Goal: Communication & Community: Answer question/provide support

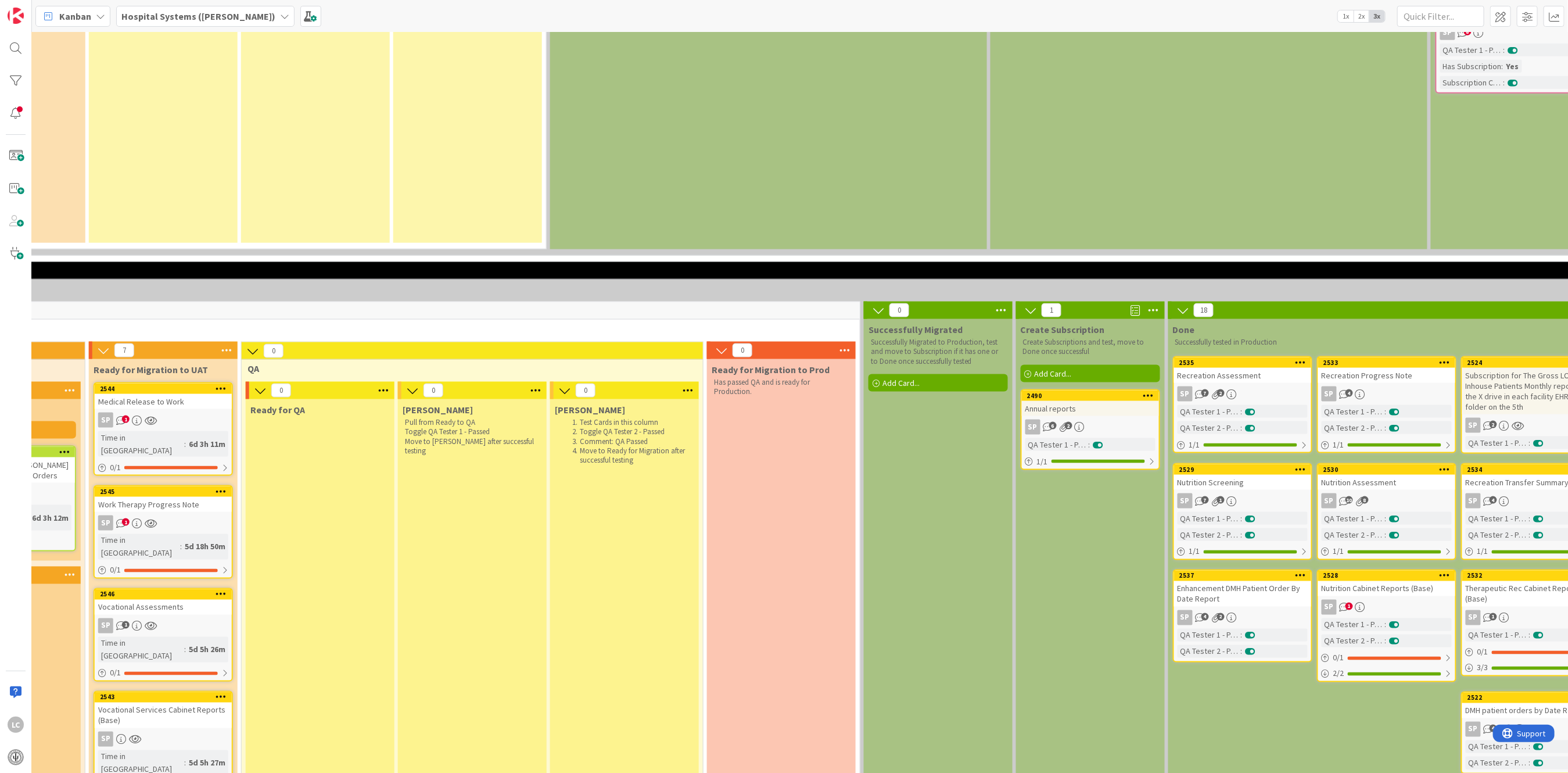
scroll to position [1007, 731]
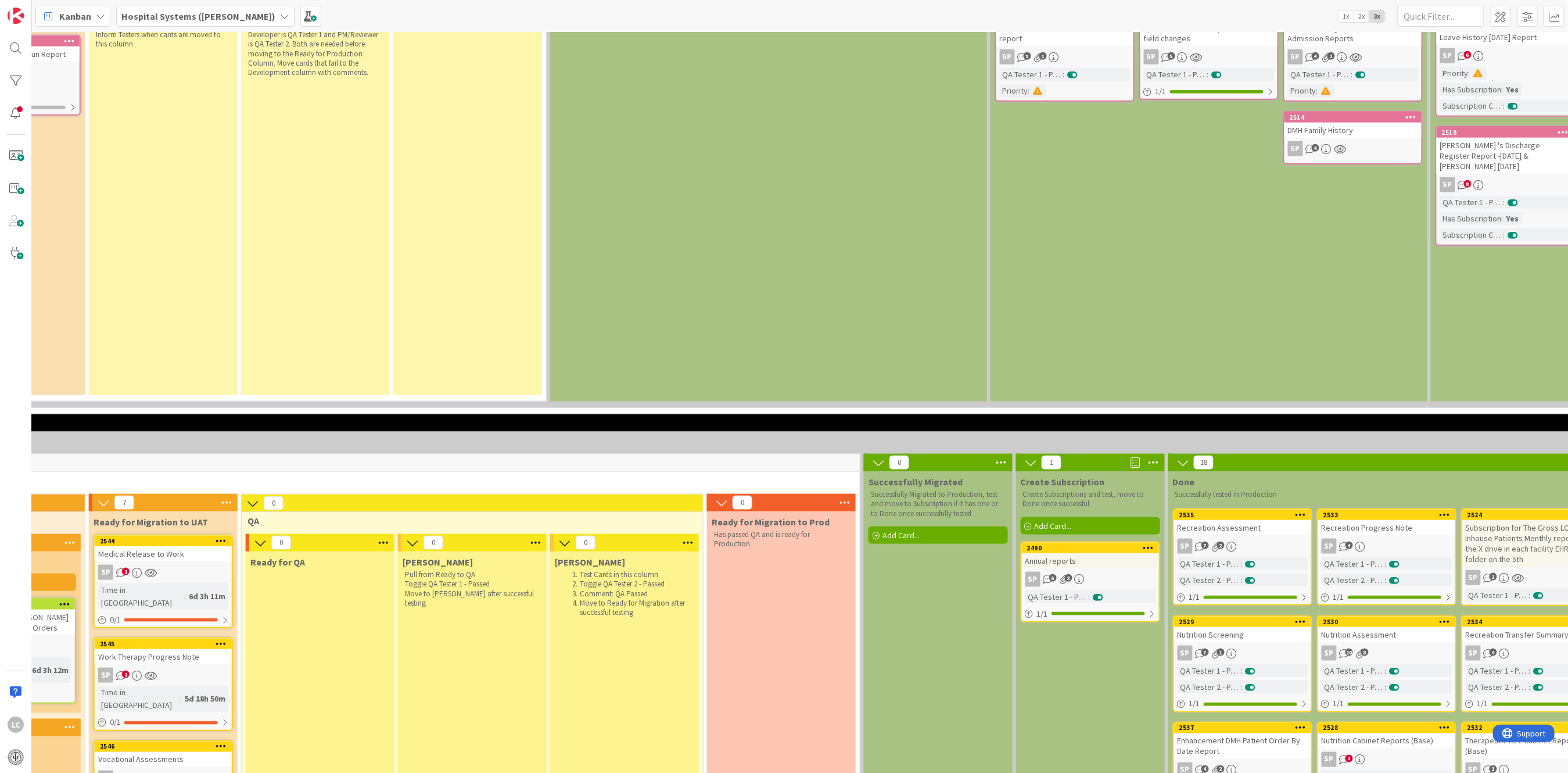
click at [609, 383] on div "Annual reports" at bounding box center [1090, 560] width 137 height 15
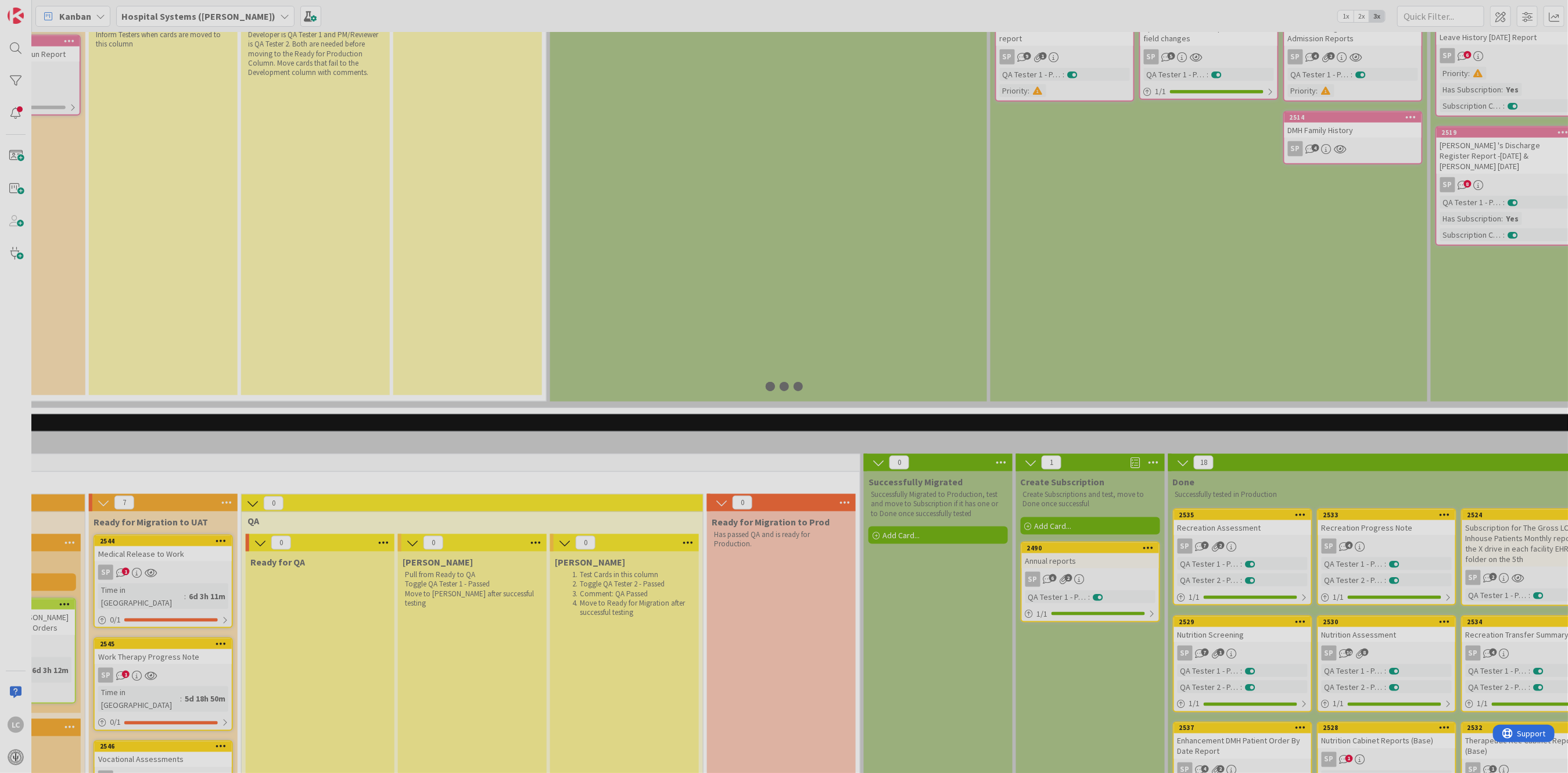
click at [609, 383] on div at bounding box center [784, 386] width 1568 height 773
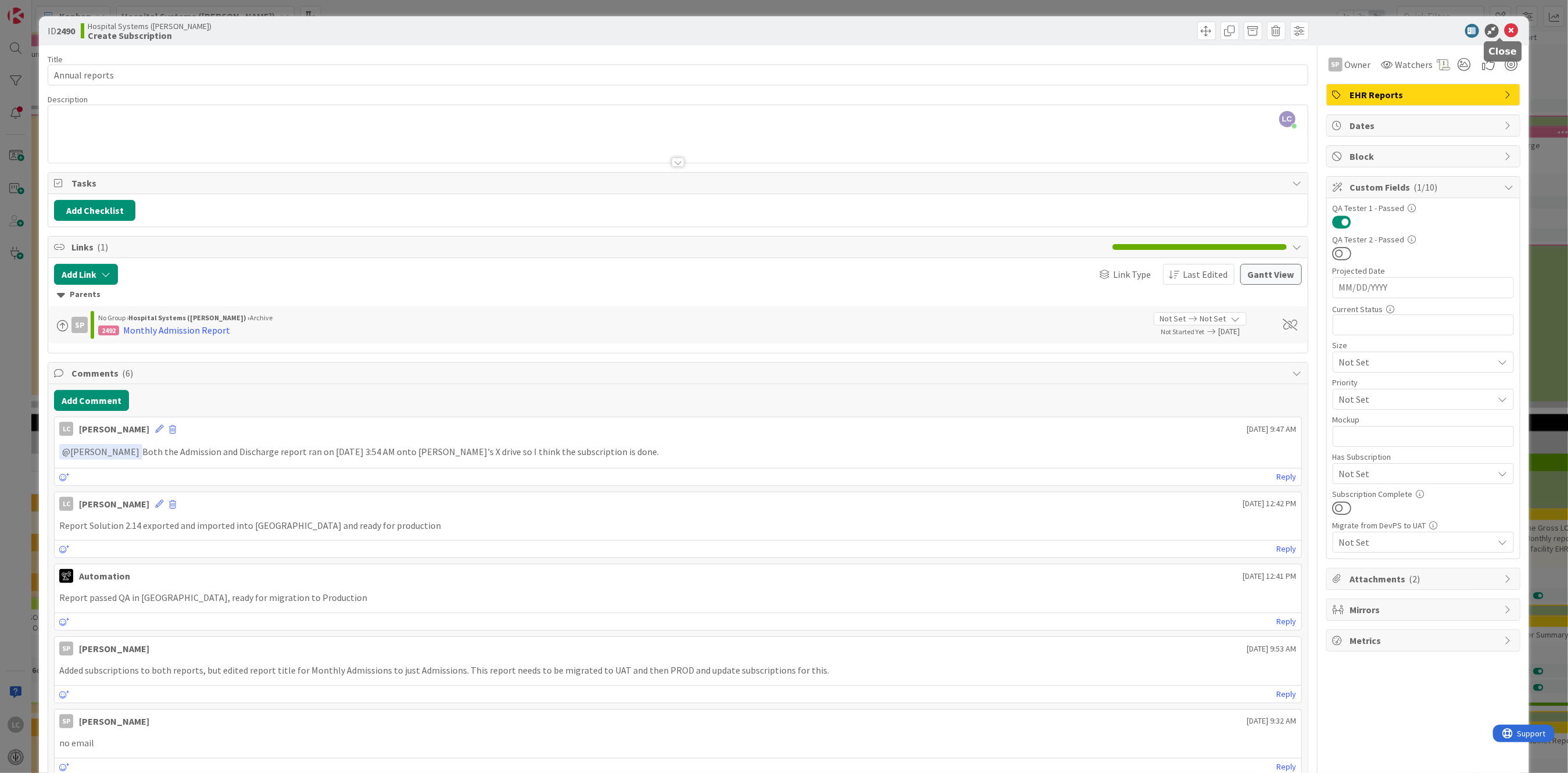
click at [609, 27] on icon at bounding box center [1511, 30] width 14 height 14
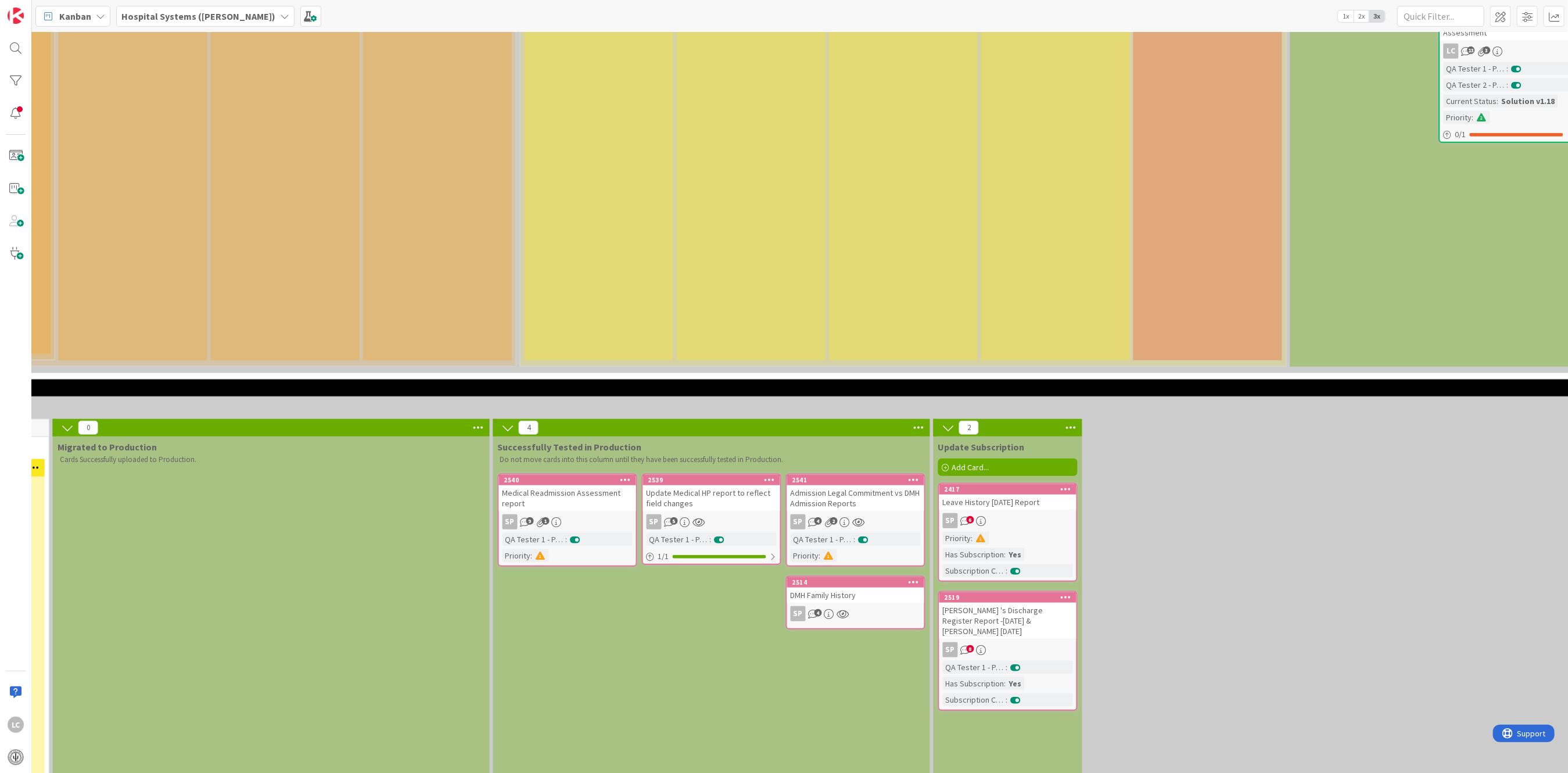
scroll to position [542, 1230]
click at [609, 383] on div "SP 6" at bounding box center [1006, 521] width 137 height 15
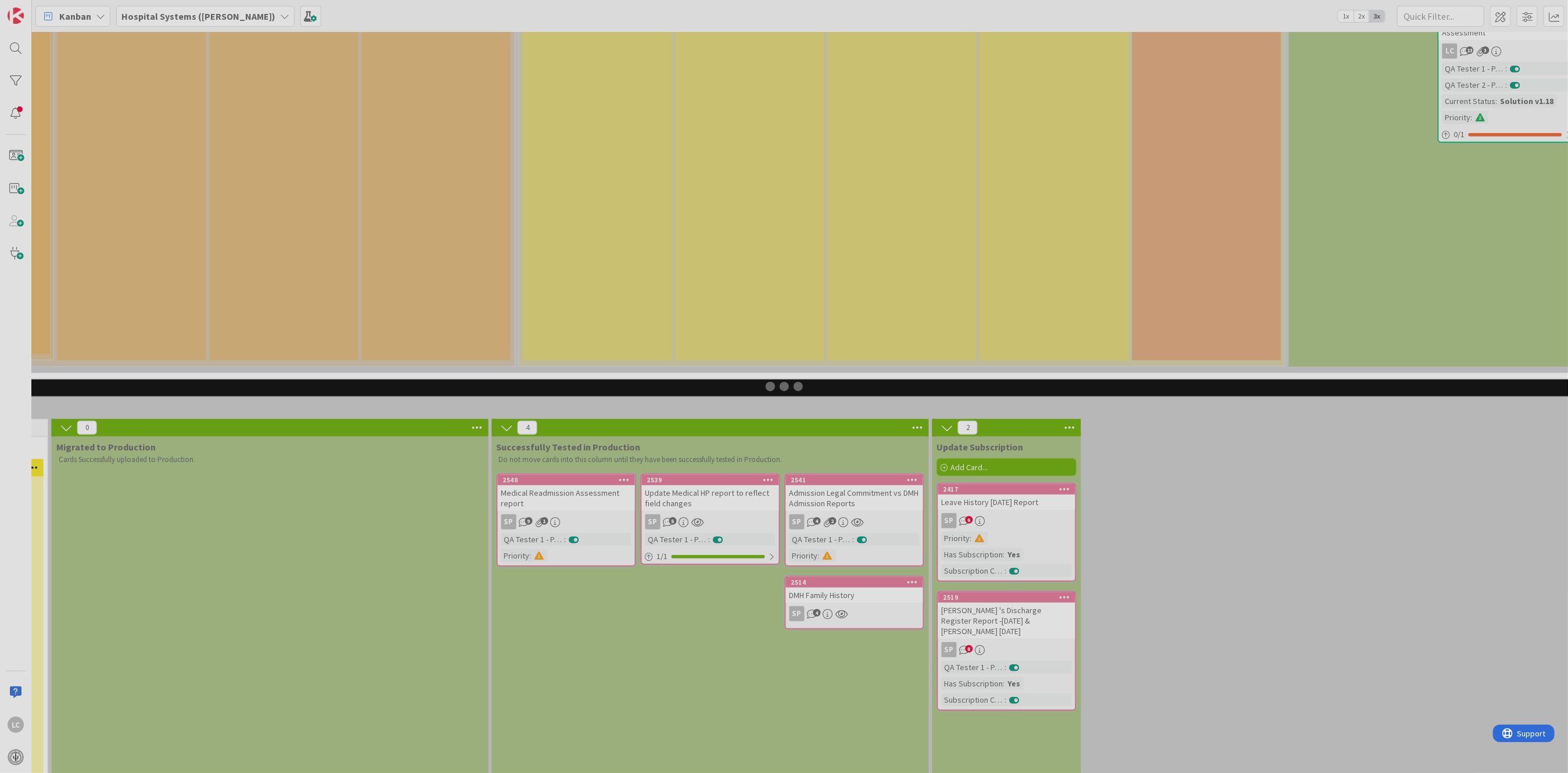
click at [609, 383] on div at bounding box center [784, 386] width 1568 height 773
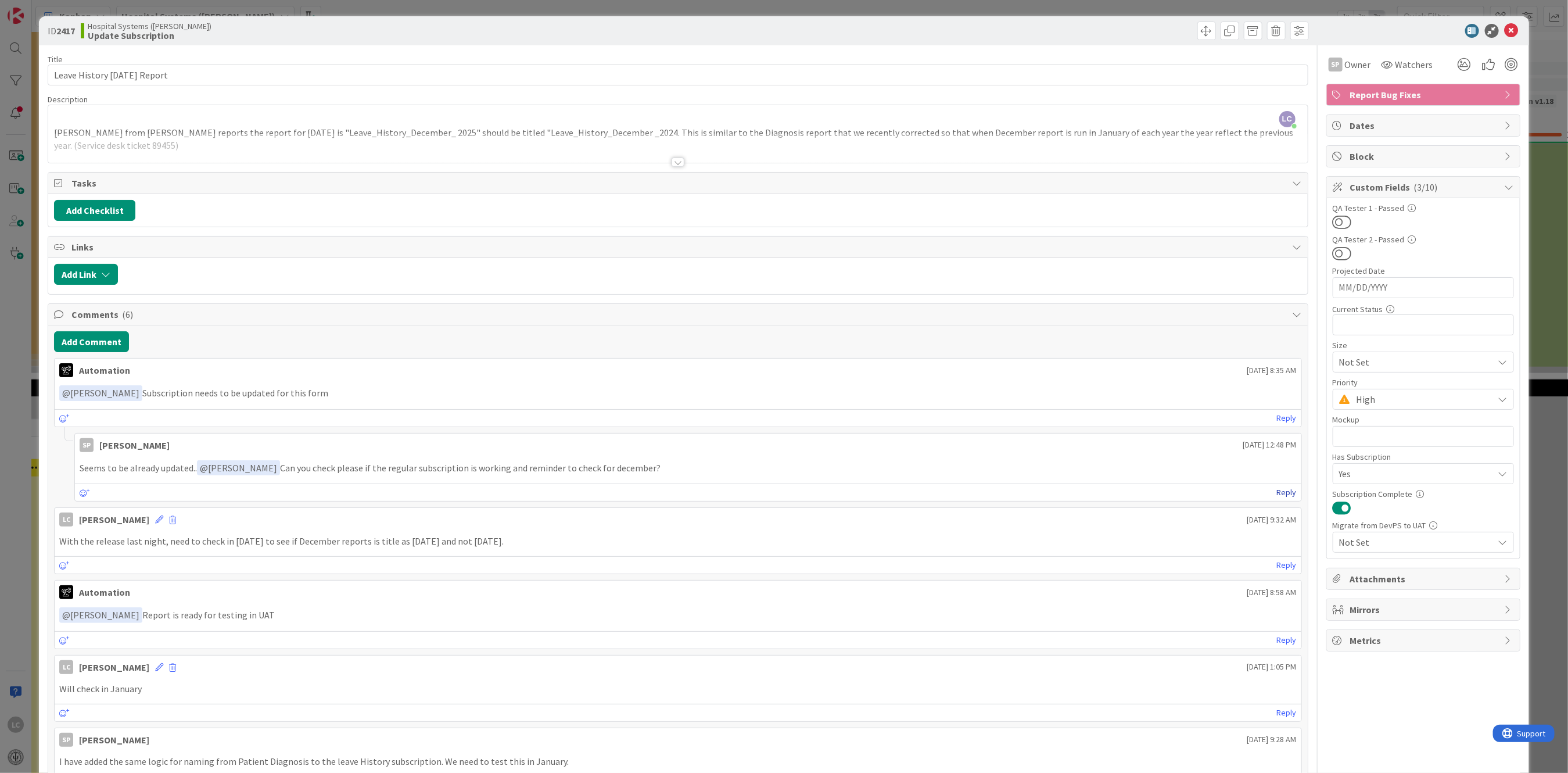
click at [609, 383] on div "SP [PERSON_NAME] [DATE] 12:48 PM Seems to be already updated.. ﻿ @ [PERSON_NAME…" at bounding box center [688, 467] width 1227 height 69
click at [609, 383] on link "Reply" at bounding box center [1286, 493] width 19 height 15
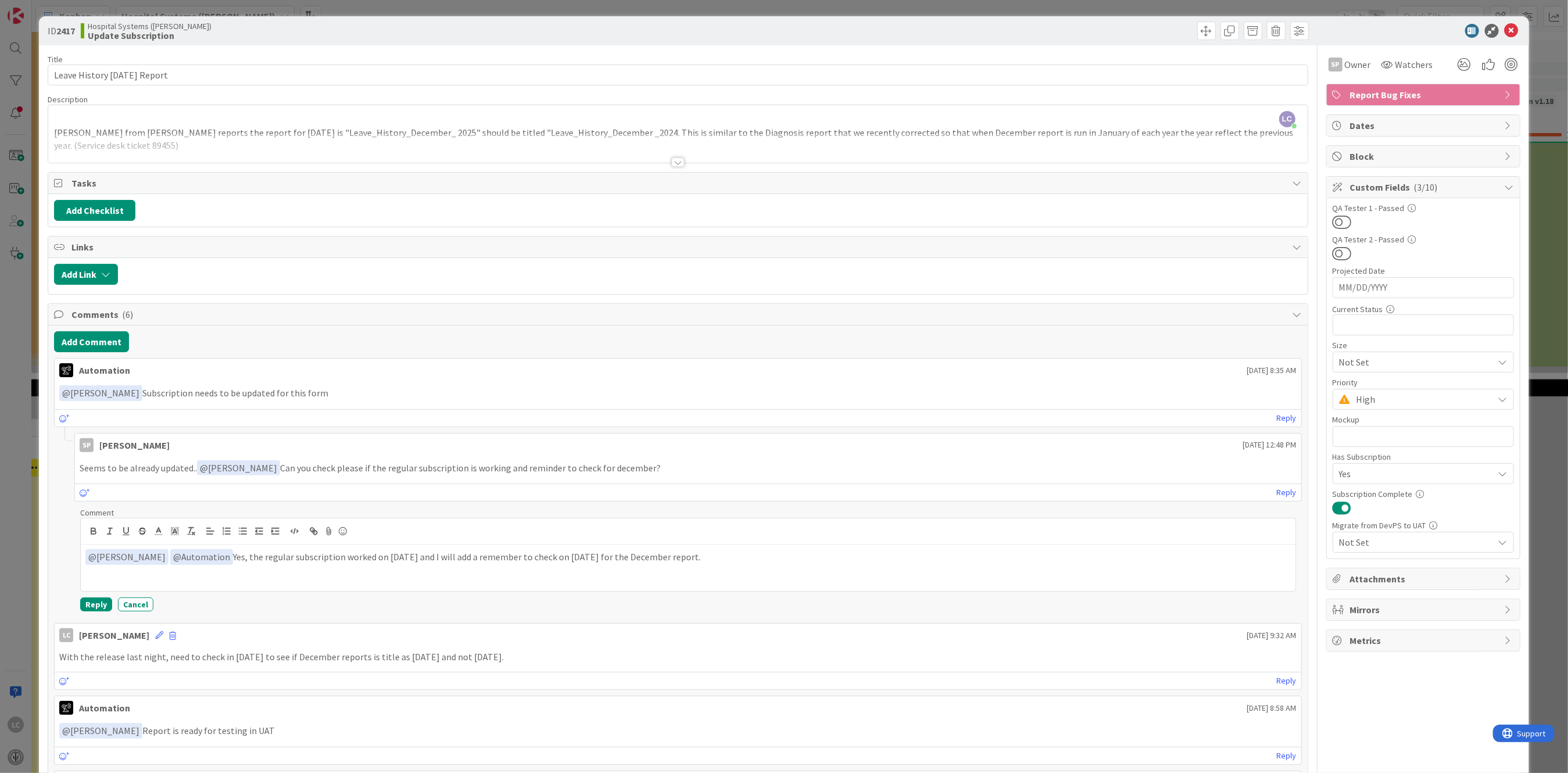
click at [609, 383] on p "﻿ @ [PERSON_NAME] ﻿ ﻿ @ Automation ﻿ Yes, the regular subscription worked on [D…" at bounding box center [688, 556] width 1205 height 16
click at [99, 383] on button "Reply" at bounding box center [96, 603] width 32 height 14
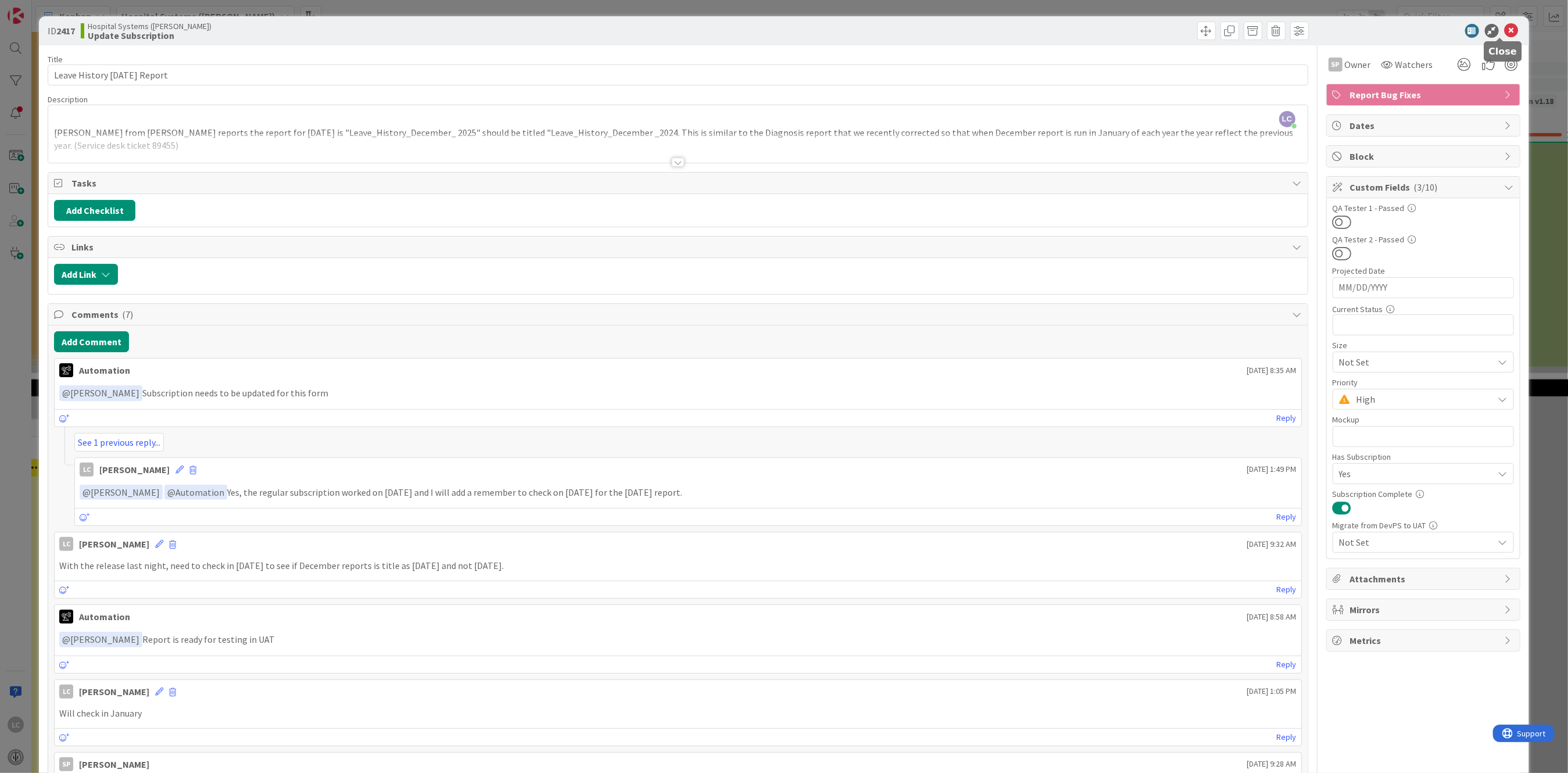
click at [609, 27] on icon at bounding box center [1511, 30] width 14 height 14
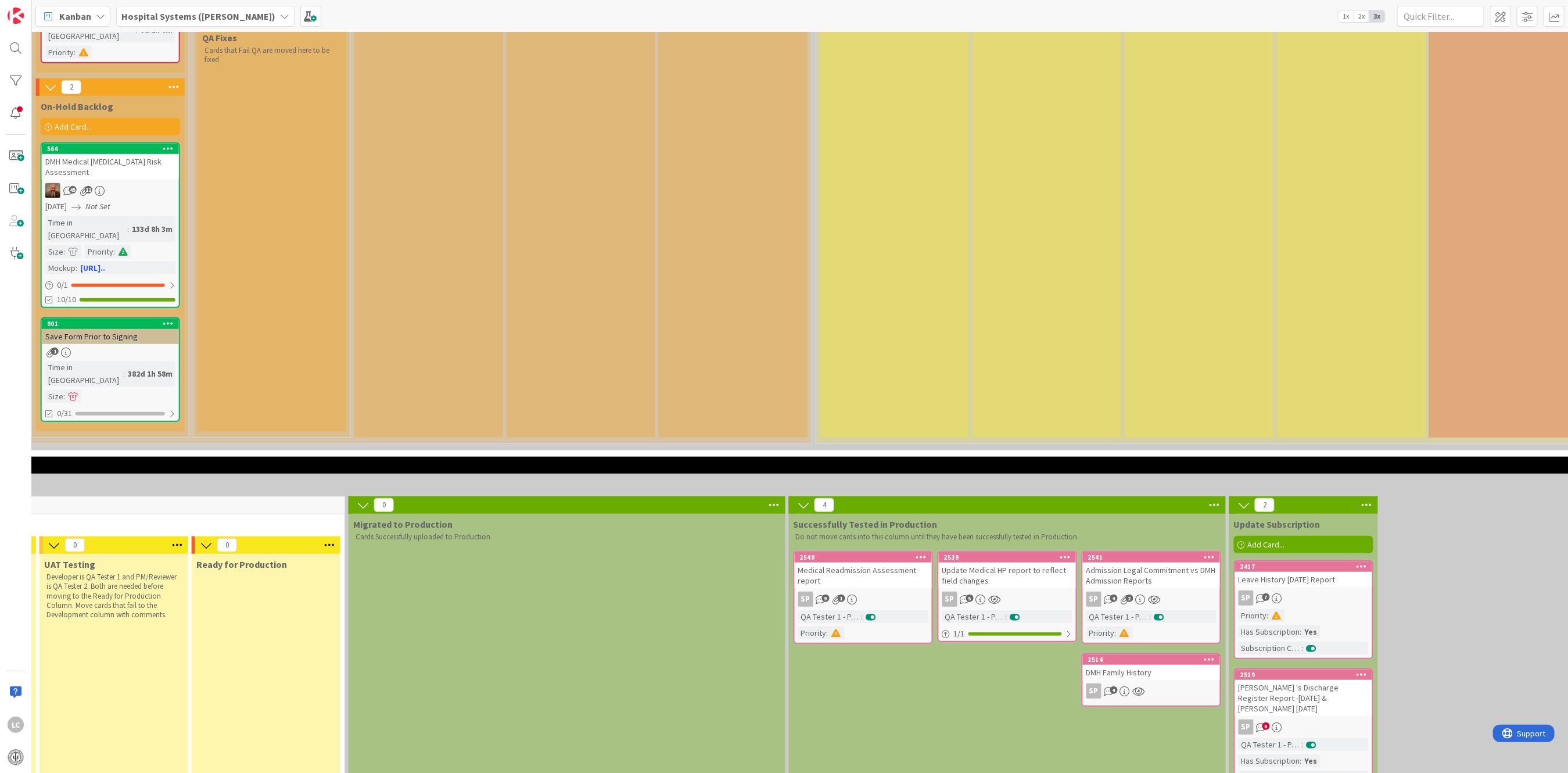
scroll to position [464, 931]
click at [609, 383] on div "[PERSON_NAME] 's Discharge Register Report -[DATE] & [PERSON_NAME] [DATE]" at bounding box center [1305, 697] width 137 height 36
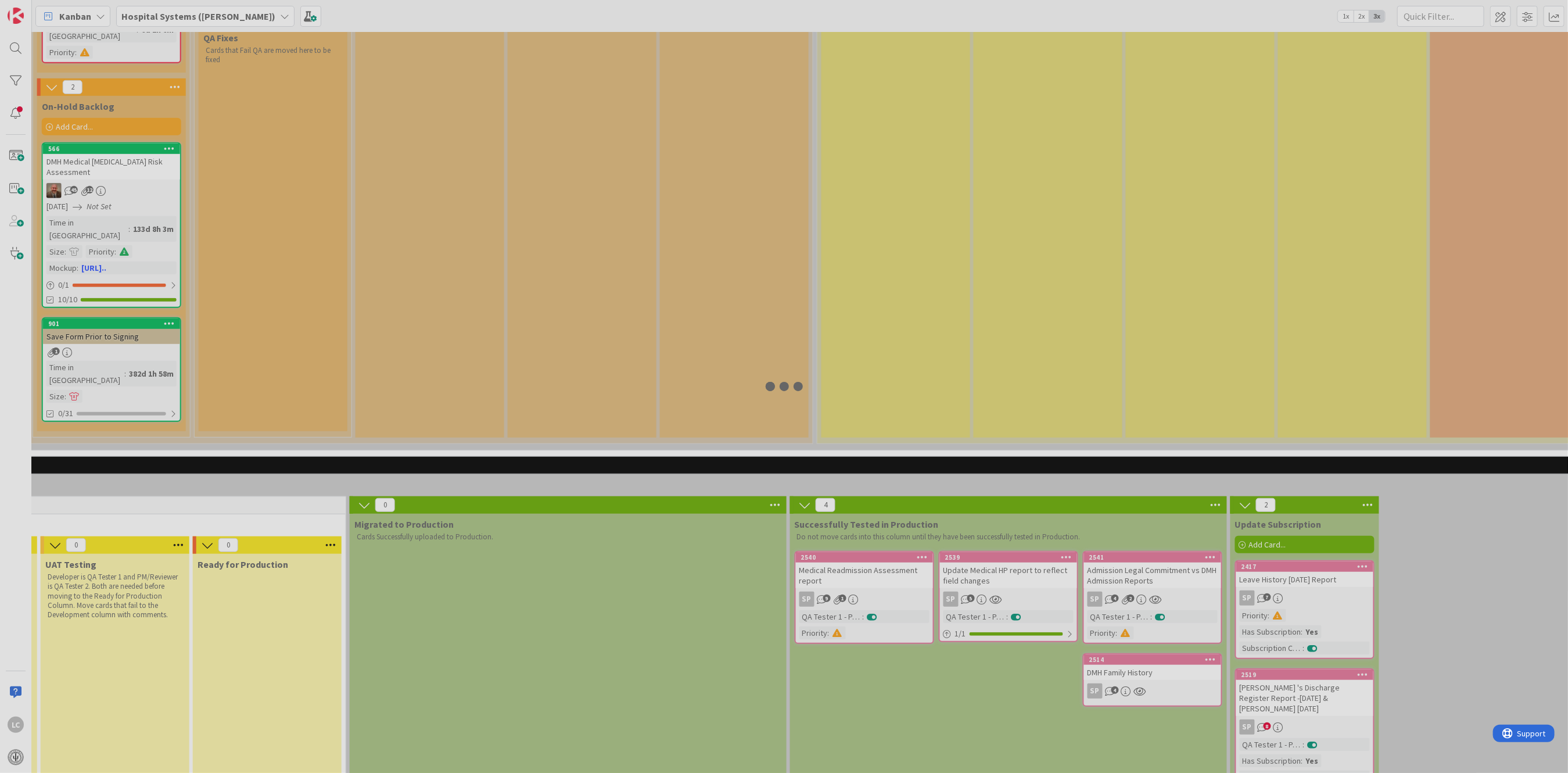
click at [609, 383] on div at bounding box center [784, 386] width 1568 height 773
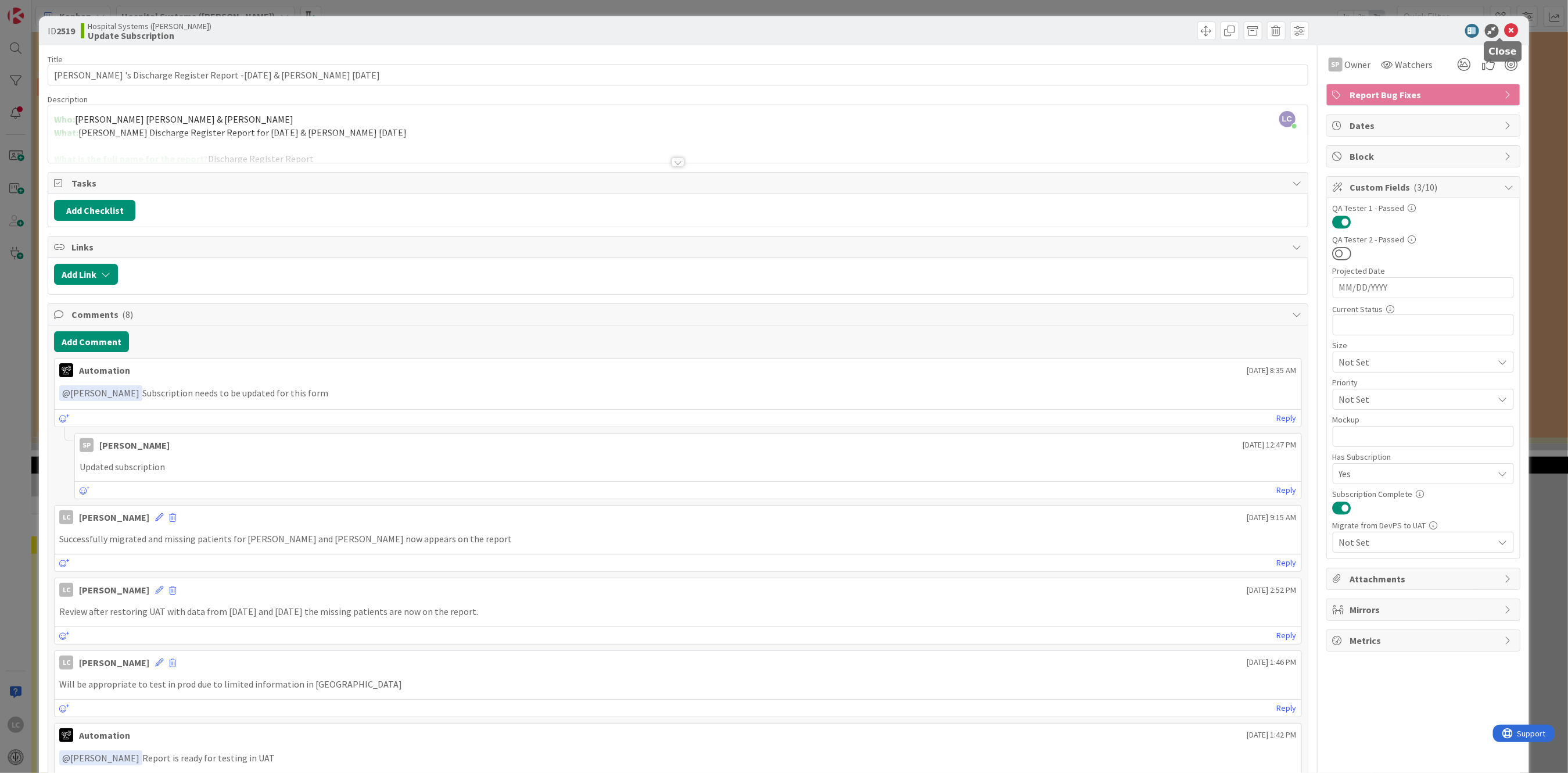
click at [609, 29] on icon at bounding box center [1511, 30] width 14 height 14
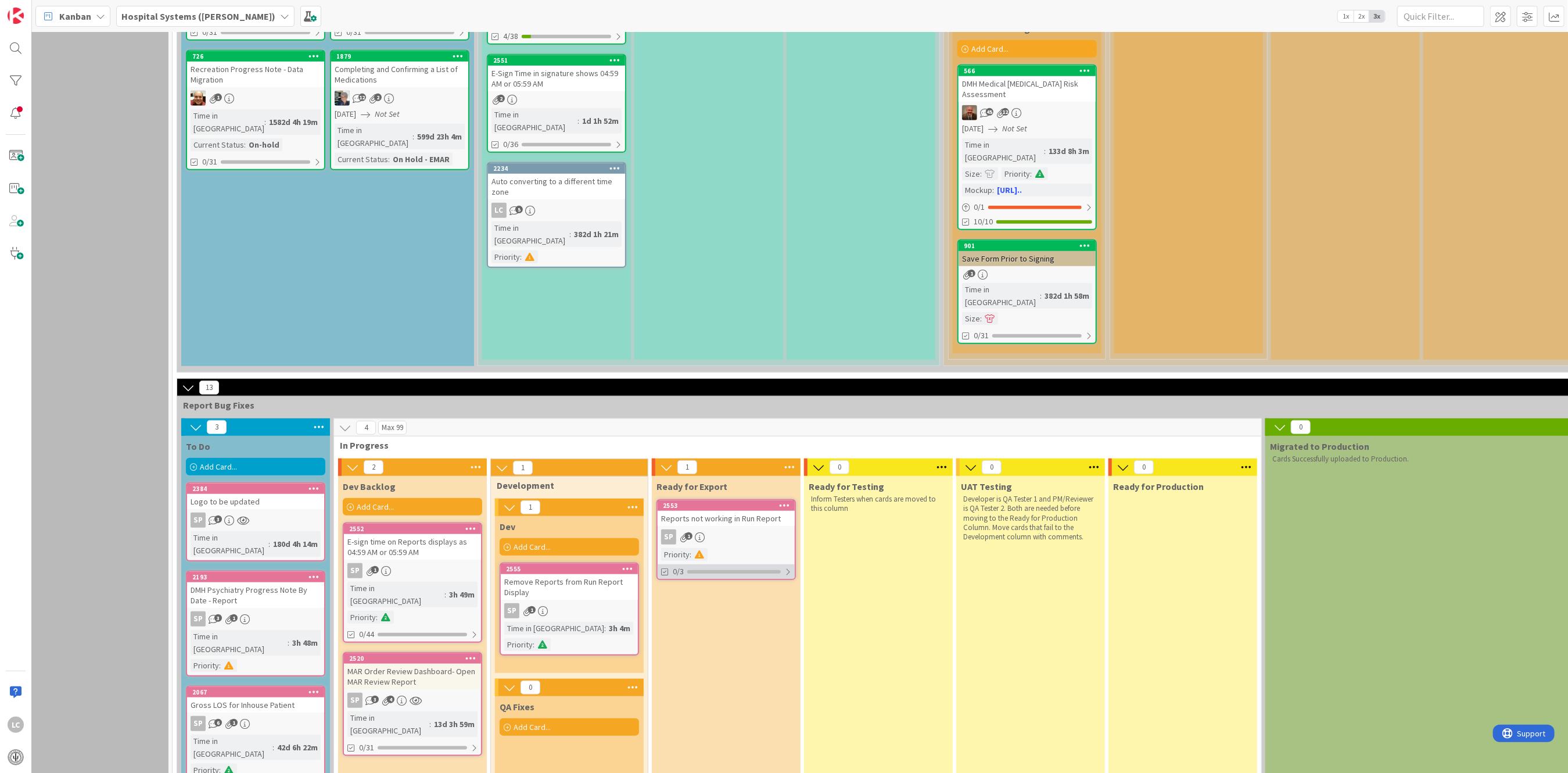
scroll to position [542, 17]
click at [579, 383] on div "Remove Reports from Run Report Display" at bounding box center [569, 588] width 137 height 26
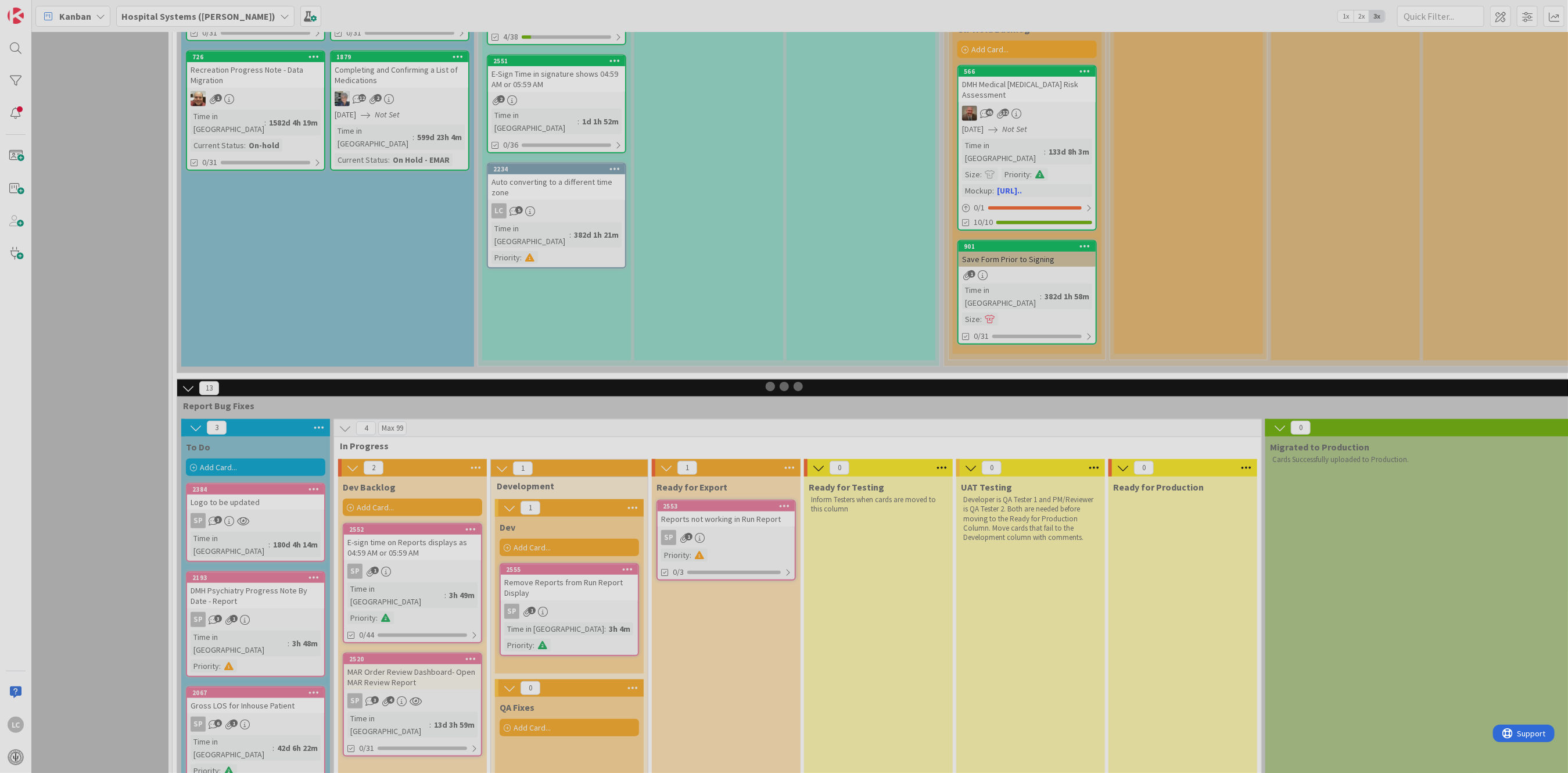
click at [579, 383] on div at bounding box center [784, 386] width 1568 height 773
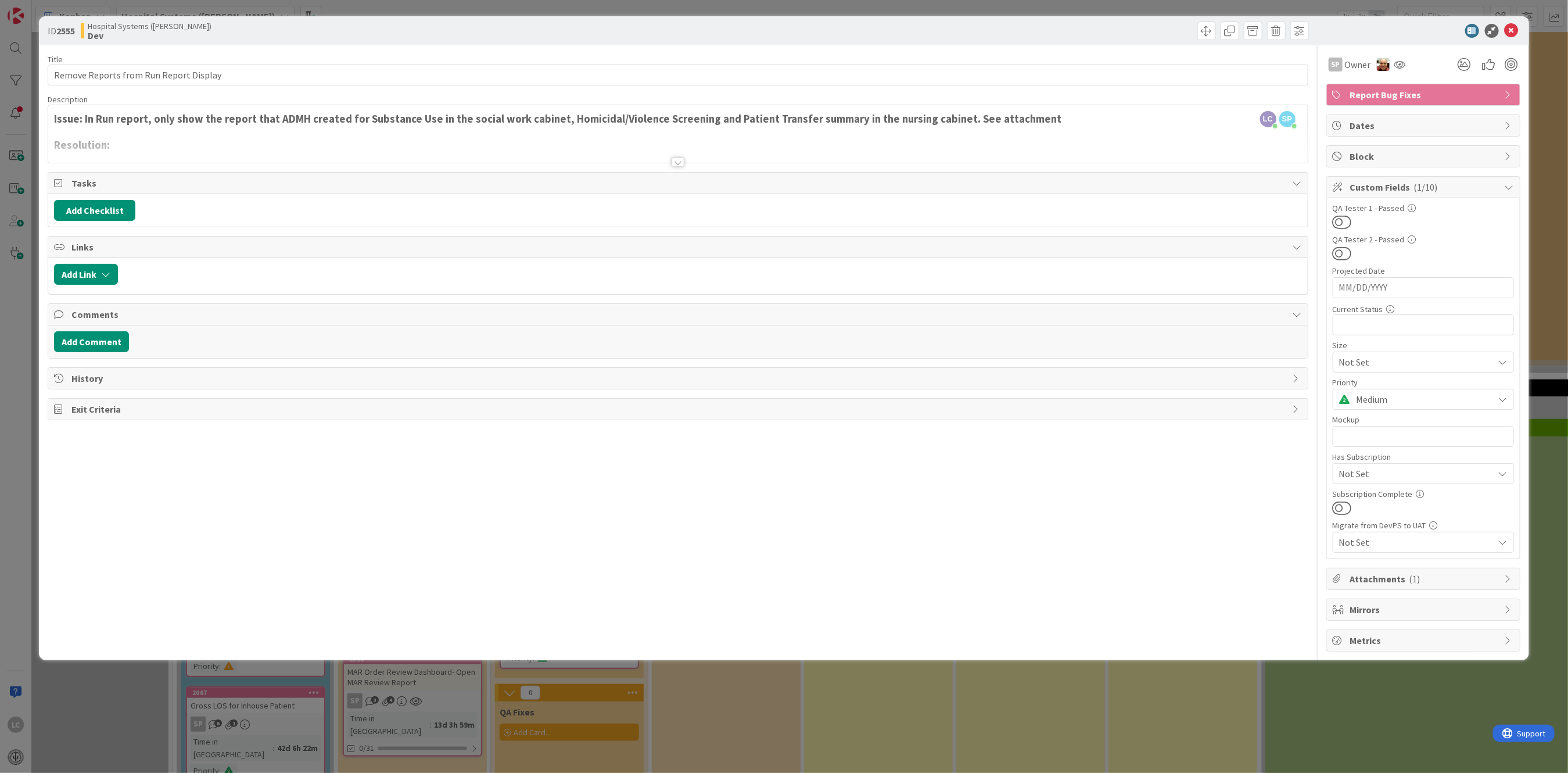
click at [609, 383] on span "Attachments ( 1 )" at bounding box center [1423, 578] width 148 height 14
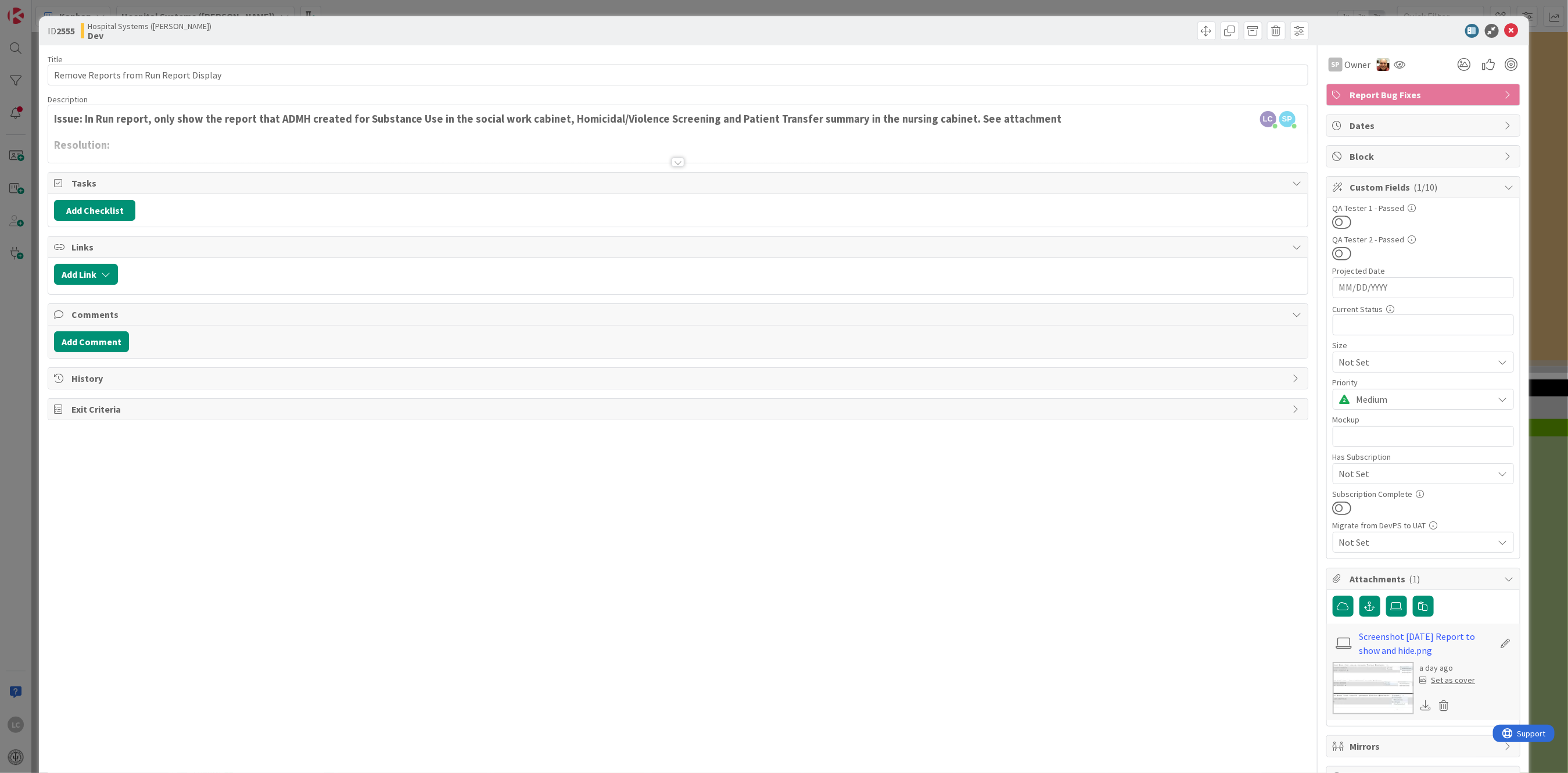
click at [609, 383] on img at bounding box center [1374, 687] width 81 height 53
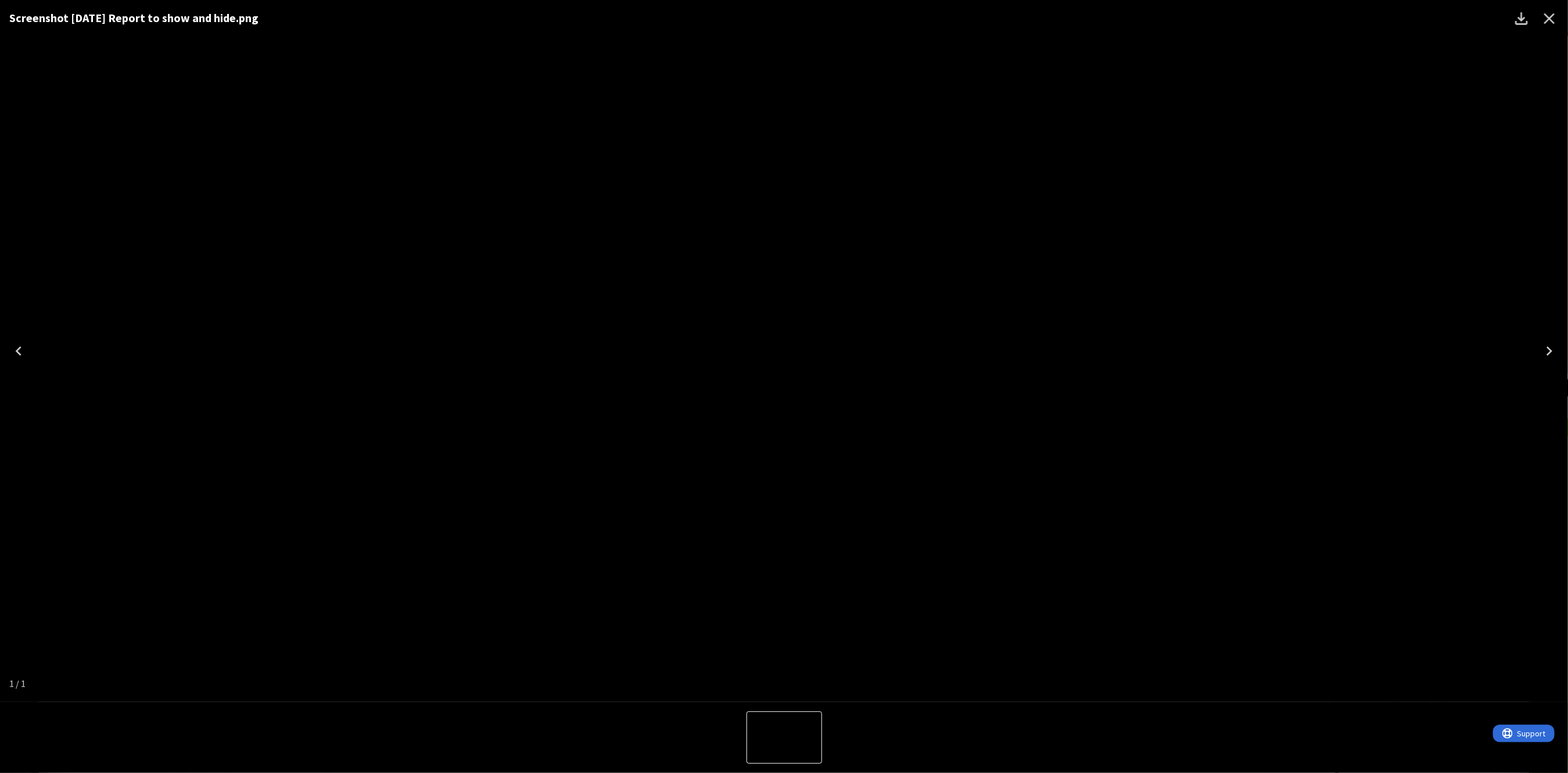
click at [609, 21] on icon "Close" at bounding box center [1550, 18] width 18 height 18
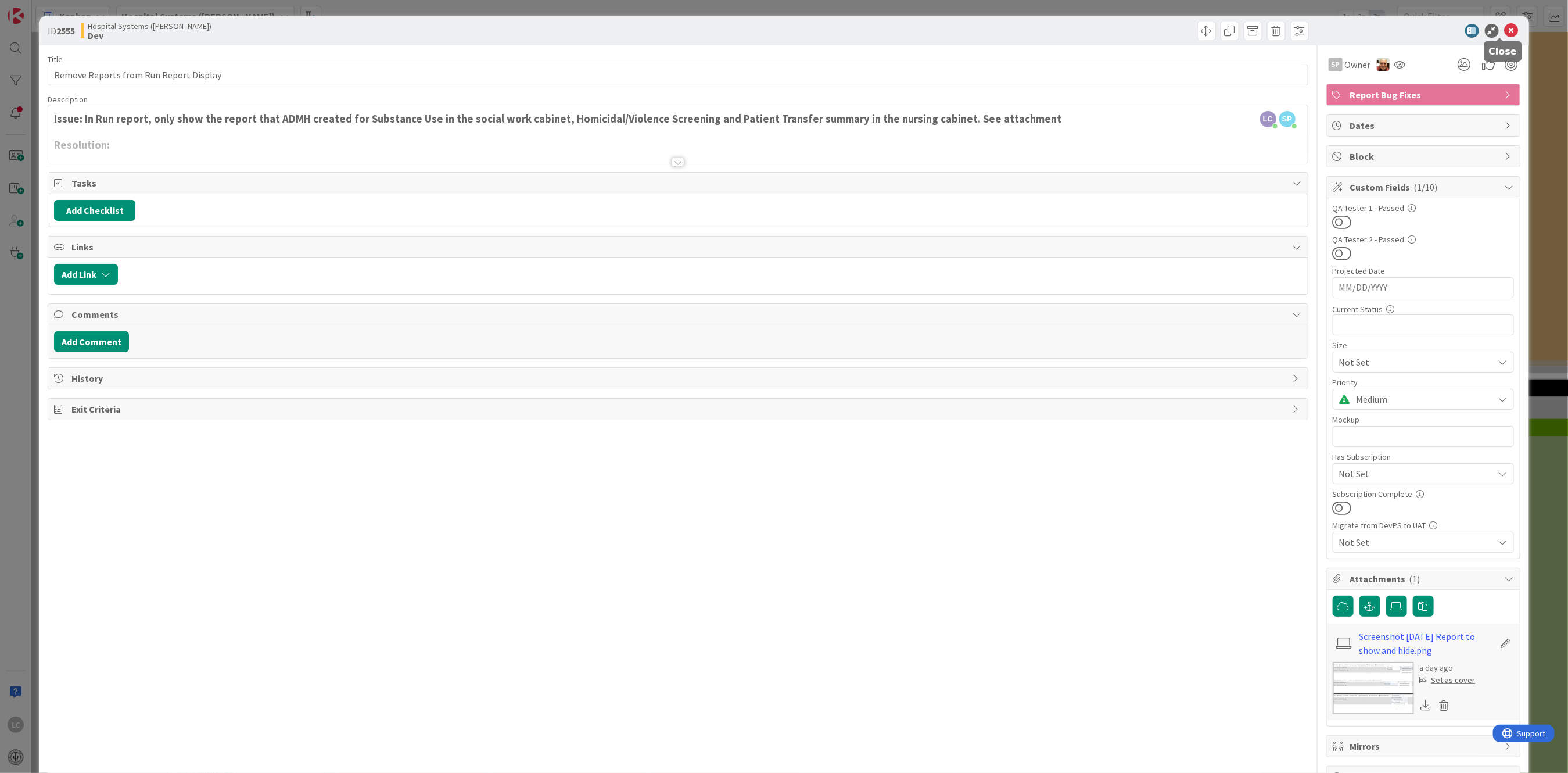
click at [609, 30] on icon at bounding box center [1511, 30] width 14 height 14
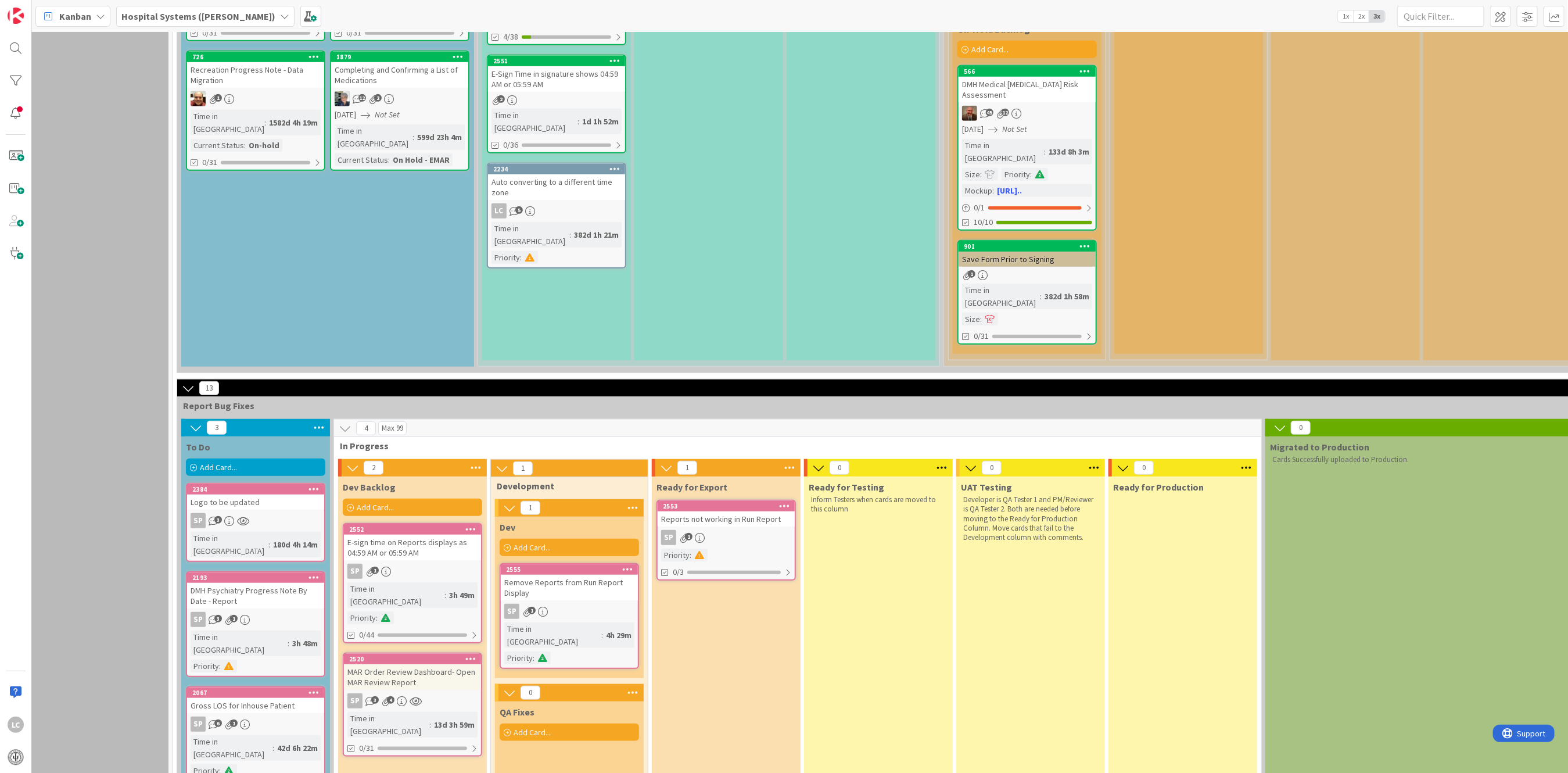
click at [415, 383] on div "SP 1" at bounding box center [412, 571] width 137 height 15
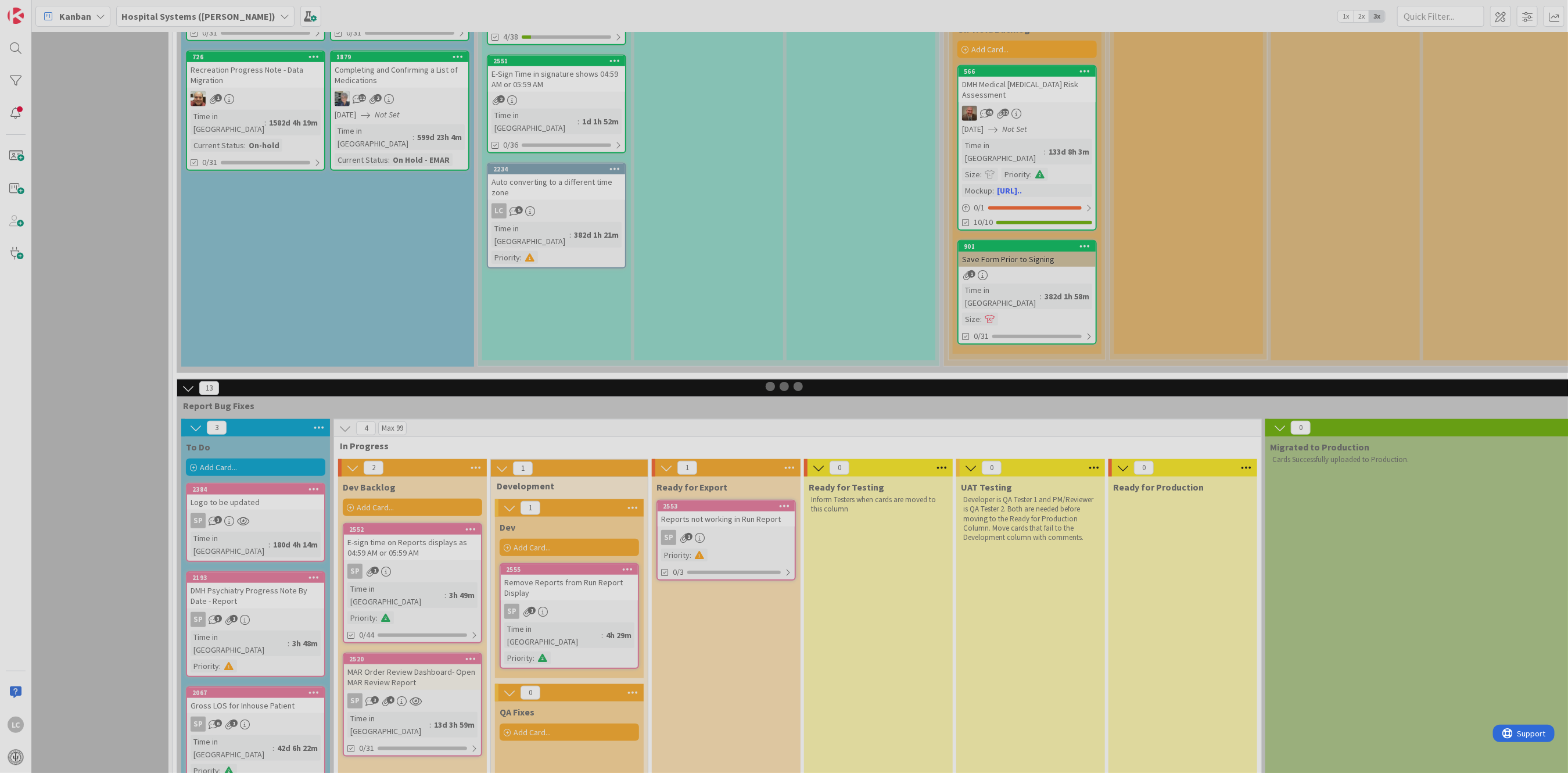
click at [415, 383] on div at bounding box center [784, 386] width 1568 height 773
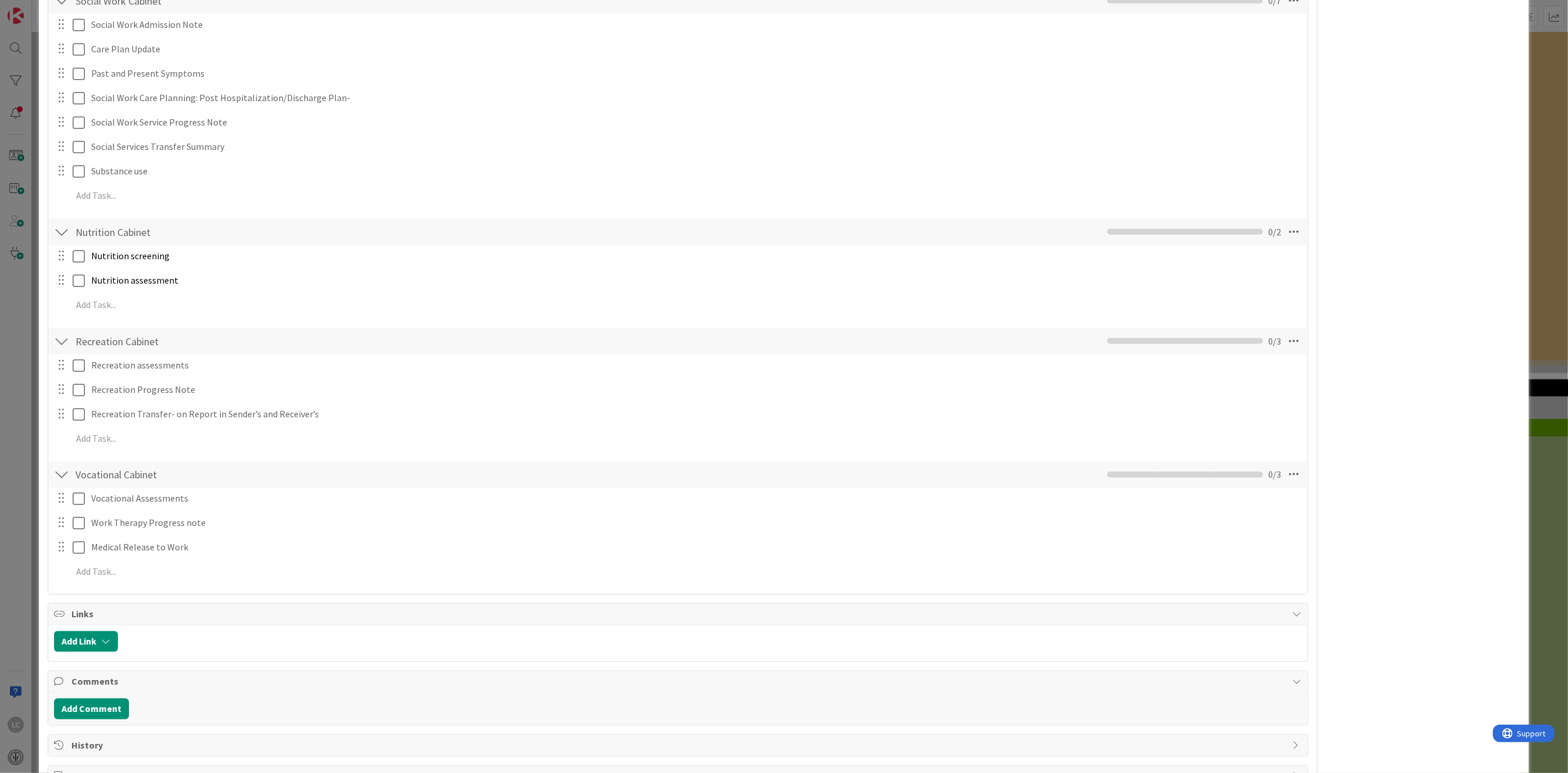
scroll to position [1229, 0]
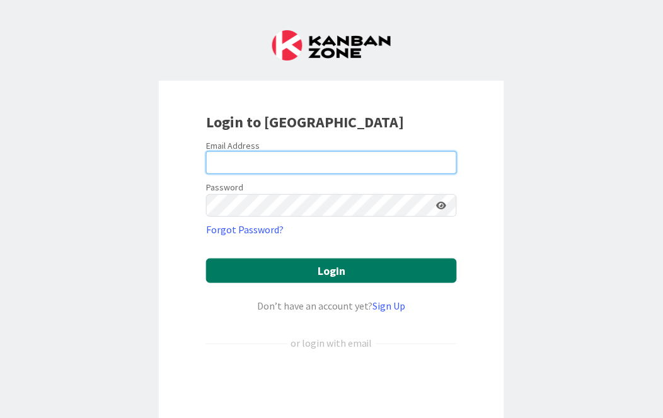
type input "[PERSON_NAME][EMAIL_ADDRESS][PERSON_NAME][DOMAIN_NAME][US_STATE]"
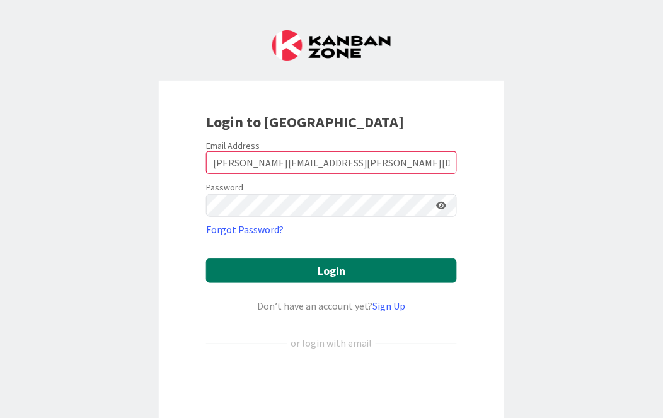
click at [273, 274] on button "Login" at bounding box center [331, 271] width 251 height 25
